Goal: Information Seeking & Learning: Learn about a topic

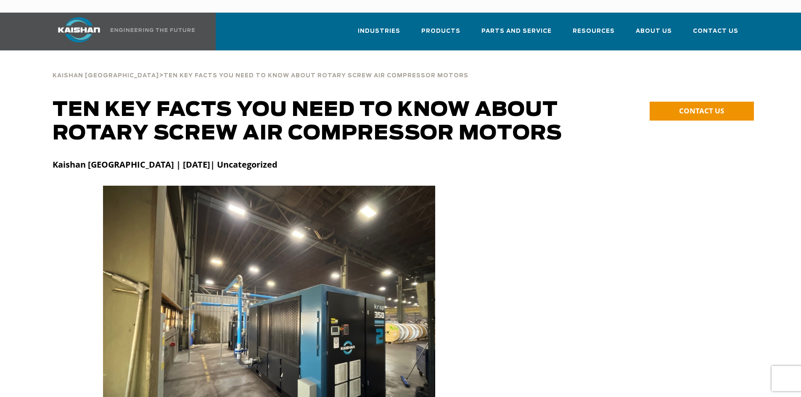
click at [530, 186] on div at bounding box center [401, 319] width 706 height 266
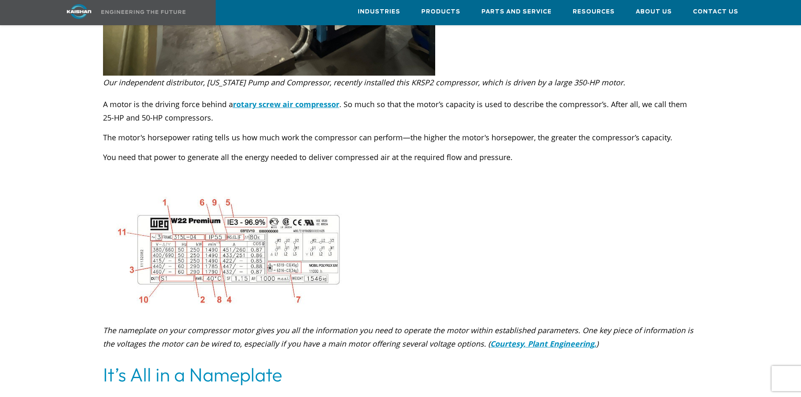
scroll to position [378, 0]
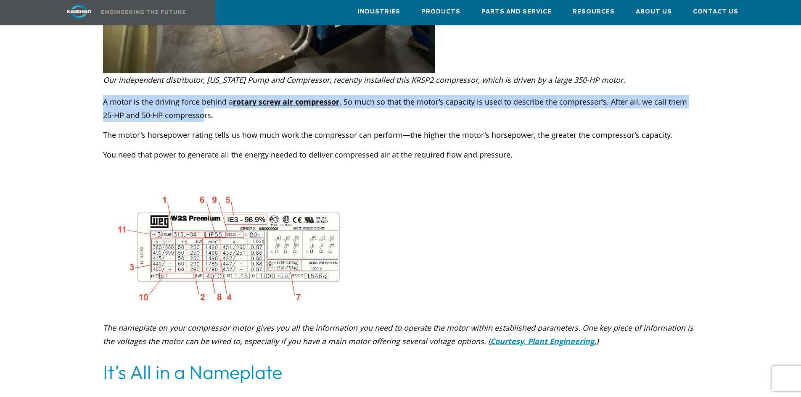
drag, startPoint x: 105, startPoint y: 89, endPoint x: 211, endPoint y: 103, distance: 106.8
click at [195, 100] on p "A motor is the driving force behind a rotary screw air compressor . So much so …" at bounding box center [400, 108] width 595 height 27
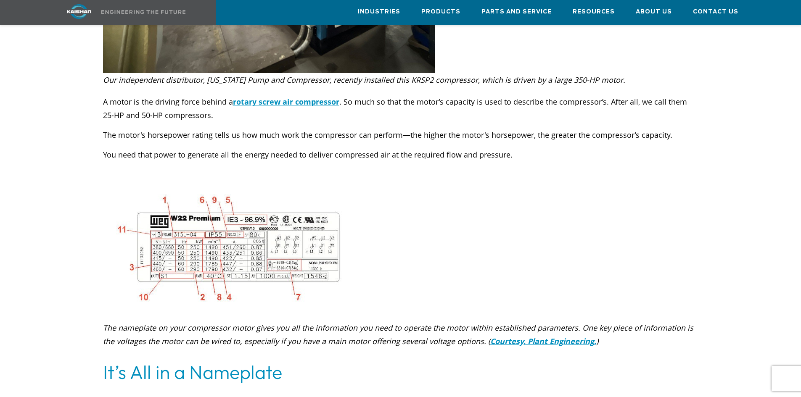
click at [364, 128] on p "The motor's horsepower rating tells us how much work the compressor can perform…" at bounding box center [400, 134] width 595 height 13
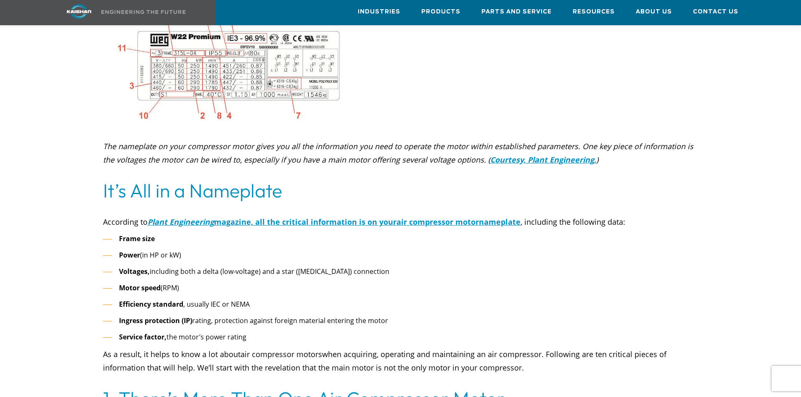
scroll to position [589, 0]
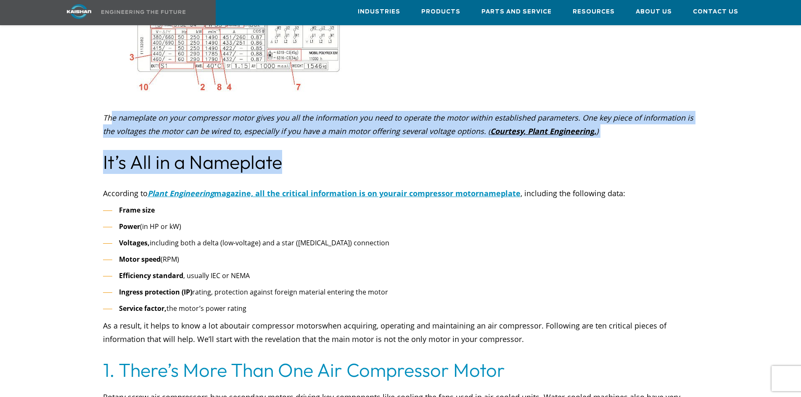
drag, startPoint x: 143, startPoint y: 105, endPoint x: 428, endPoint y: 153, distance: 289.5
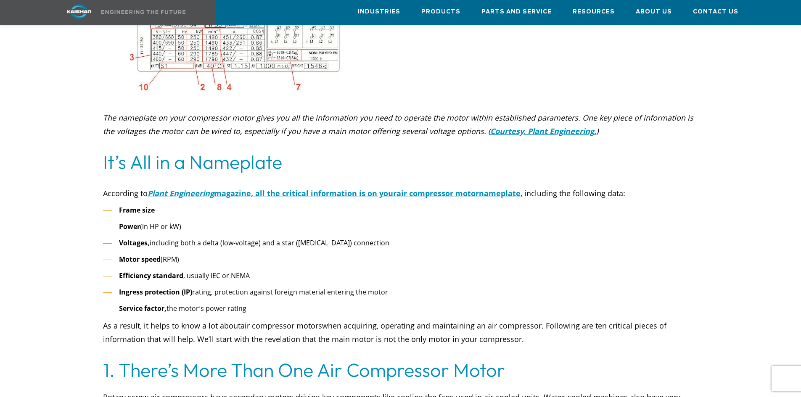
click at [319, 239] on ul "Frame size Power (in HP or kW) Voltages, including both a delta (low-voltage) a…" at bounding box center [400, 259] width 595 height 111
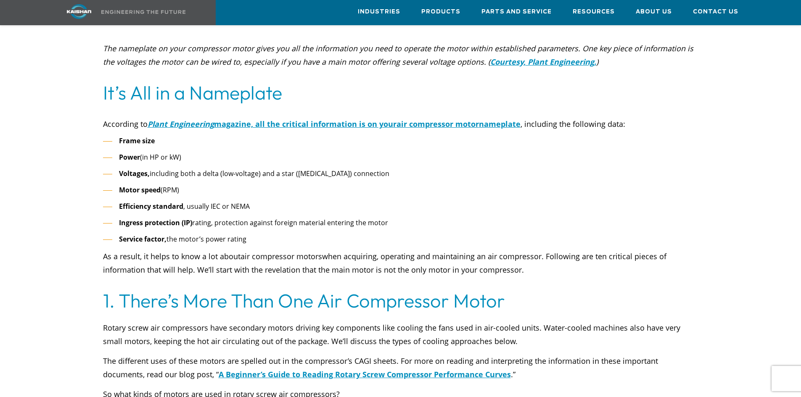
scroll to position [673, 0]
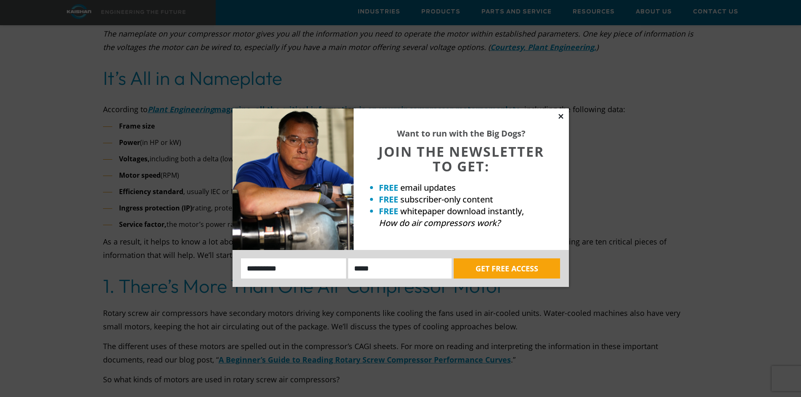
click at [562, 116] on icon at bounding box center [560, 116] width 5 height 5
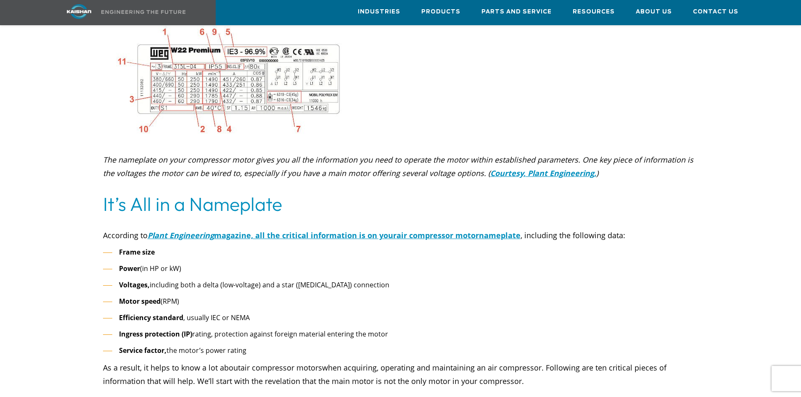
scroll to position [589, 0]
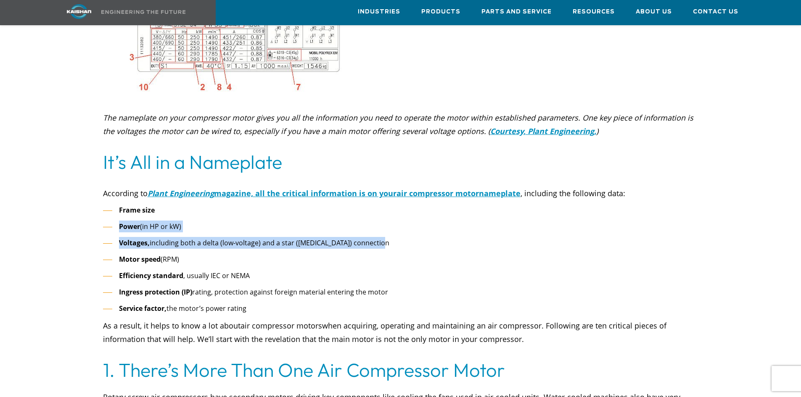
drag, startPoint x: 121, startPoint y: 216, endPoint x: 397, endPoint y: 235, distance: 276.8
click at [397, 235] on ul "Frame size Power (in HP or kW) Voltages, including both a delta (low-voltage) a…" at bounding box center [400, 259] width 595 height 111
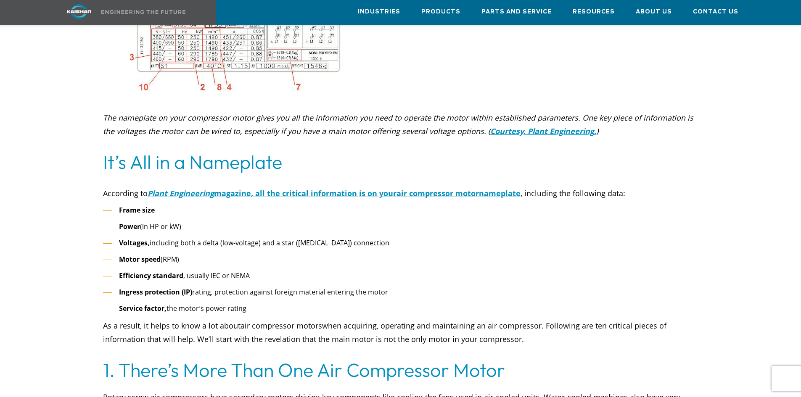
click at [196, 254] on ul "Frame size Power (in HP or kW) Voltages, including both a delta (low-voltage) a…" at bounding box center [400, 259] width 595 height 111
drag, startPoint x: 125, startPoint y: 247, endPoint x: 165, endPoint y: 256, distance: 41.1
click at [186, 253] on li "Motor speed (RPM)" at bounding box center [400, 259] width 595 height 12
click at [151, 271] on b "Efficiency standard" at bounding box center [151, 275] width 64 height 9
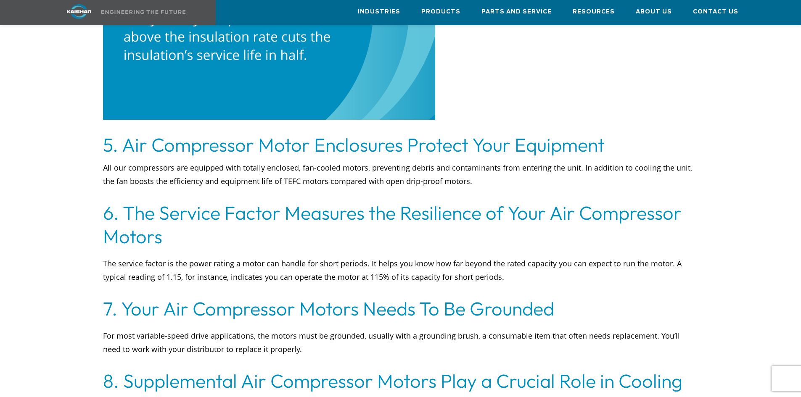
scroll to position [1934, 0]
